Goal: Information Seeking & Learning: Find specific fact

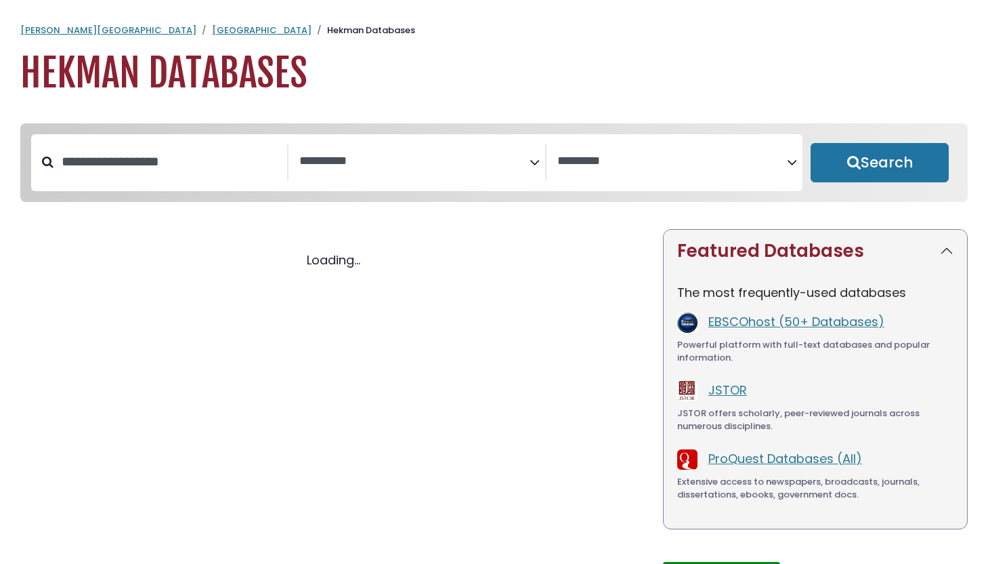
select select "Database Subject Filter"
select select "Database Vendors Filter"
select select "Database Subject Filter"
select select "Database Vendors Filter"
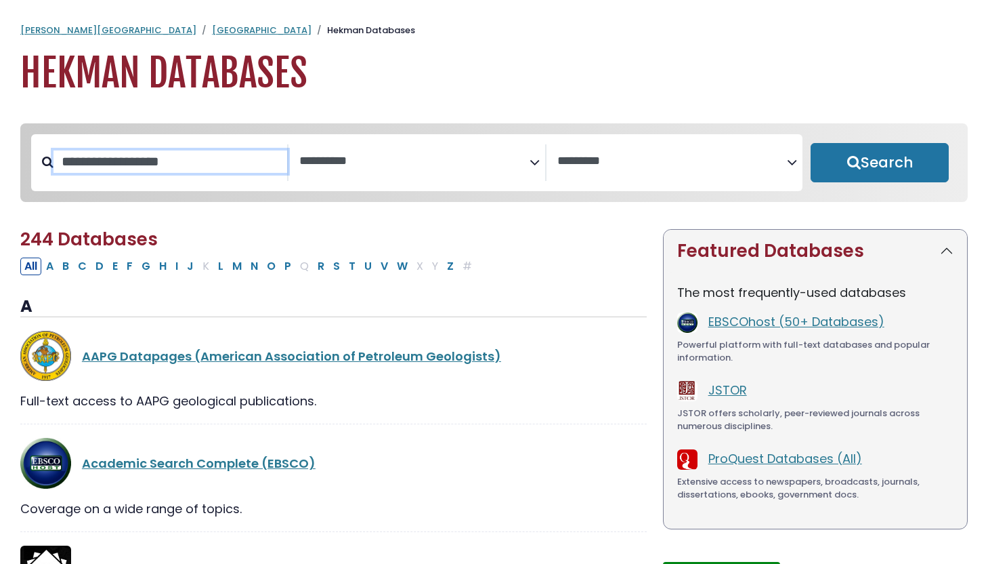
click at [175, 169] on input "Search database by title or keyword" at bounding box center [171, 161] width 234 height 22
click at [212, 27] on link "[GEOGRAPHIC_DATA]" at bounding box center [262, 30] width 100 height 13
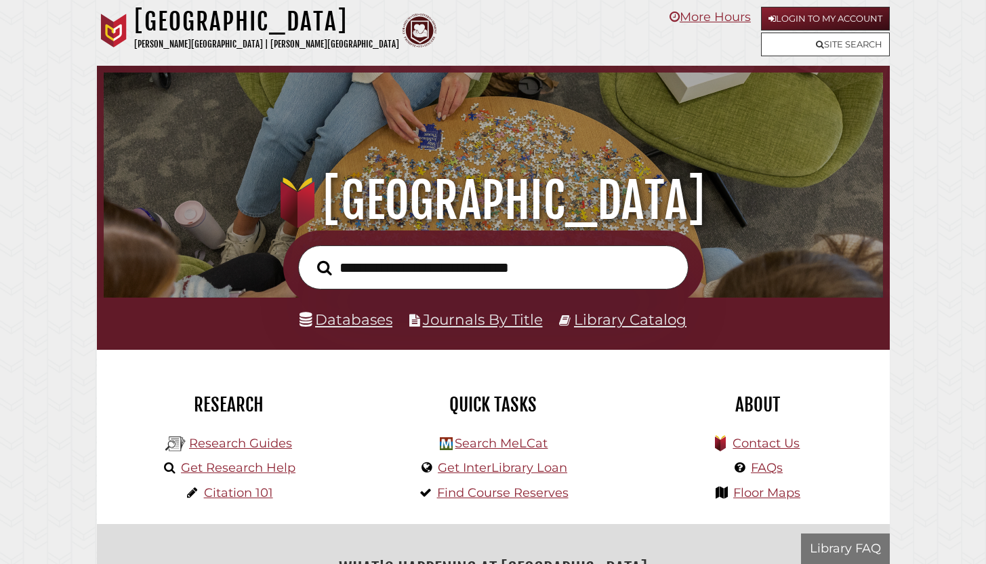
scroll to position [257, 772]
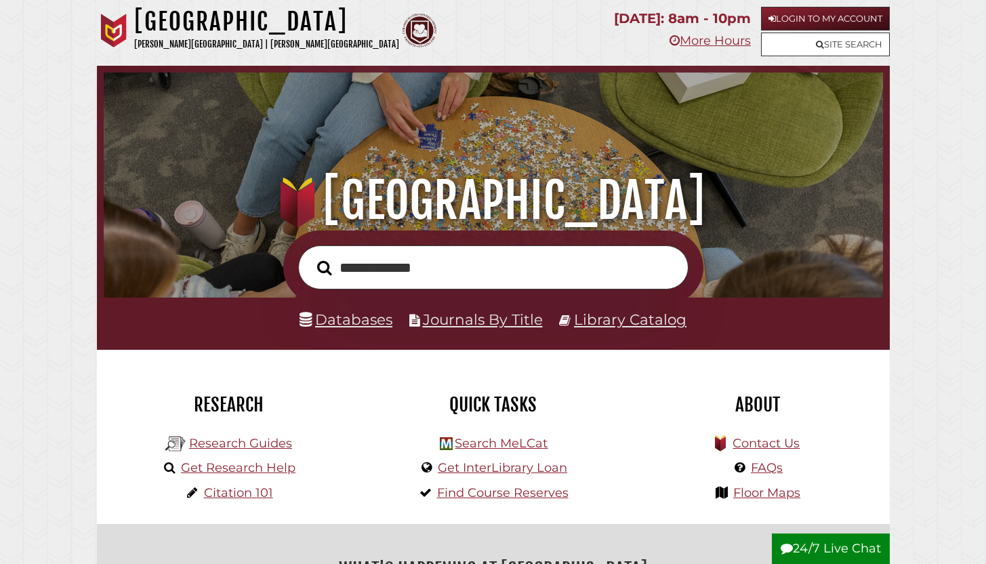
type input "**********"
click at [310, 256] on button "Search" at bounding box center [324, 267] width 28 height 22
